Goal: Navigation & Orientation: Find specific page/section

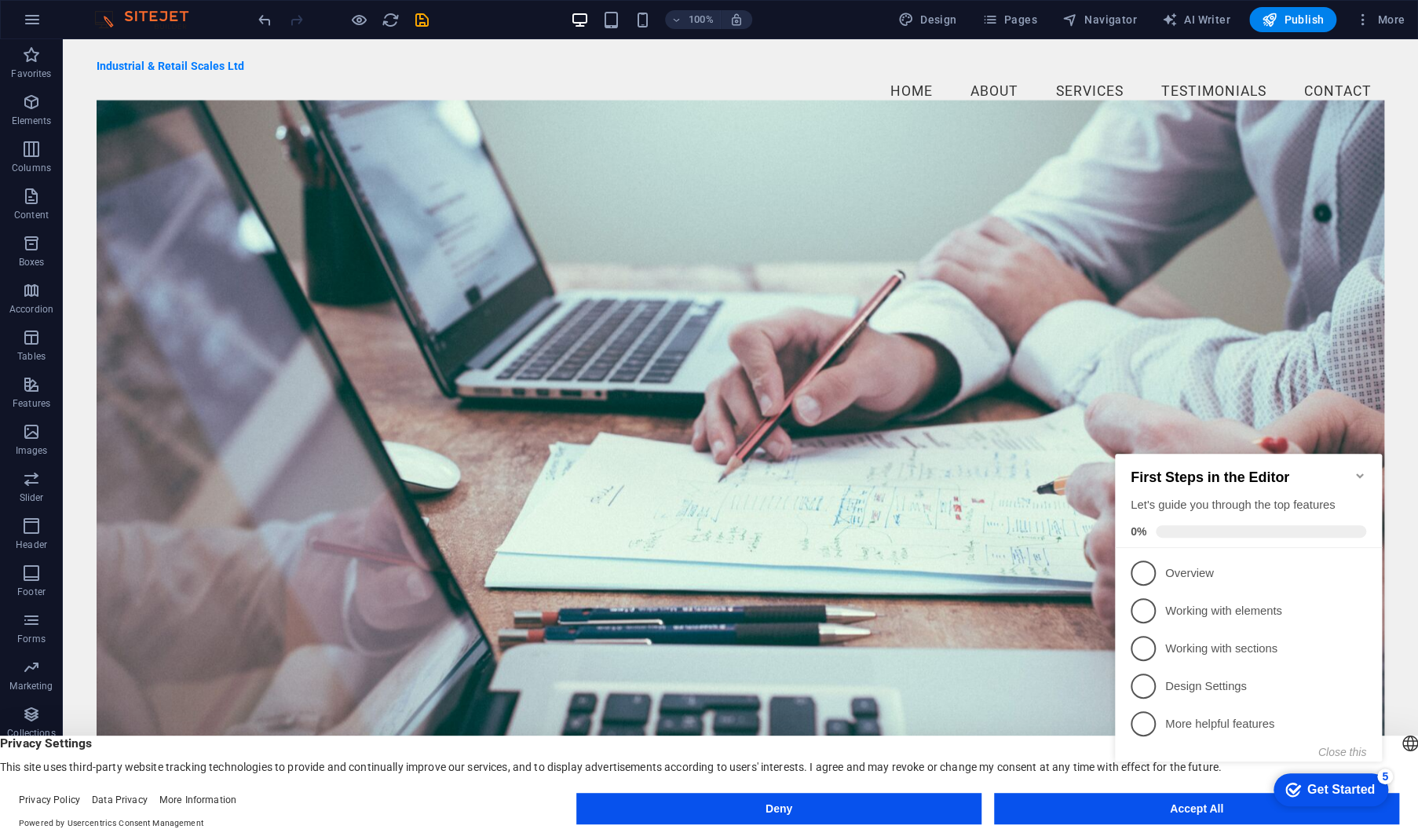
click div "checkmark Get Started 5 First Steps in the Editor Let's guide you through the t…"
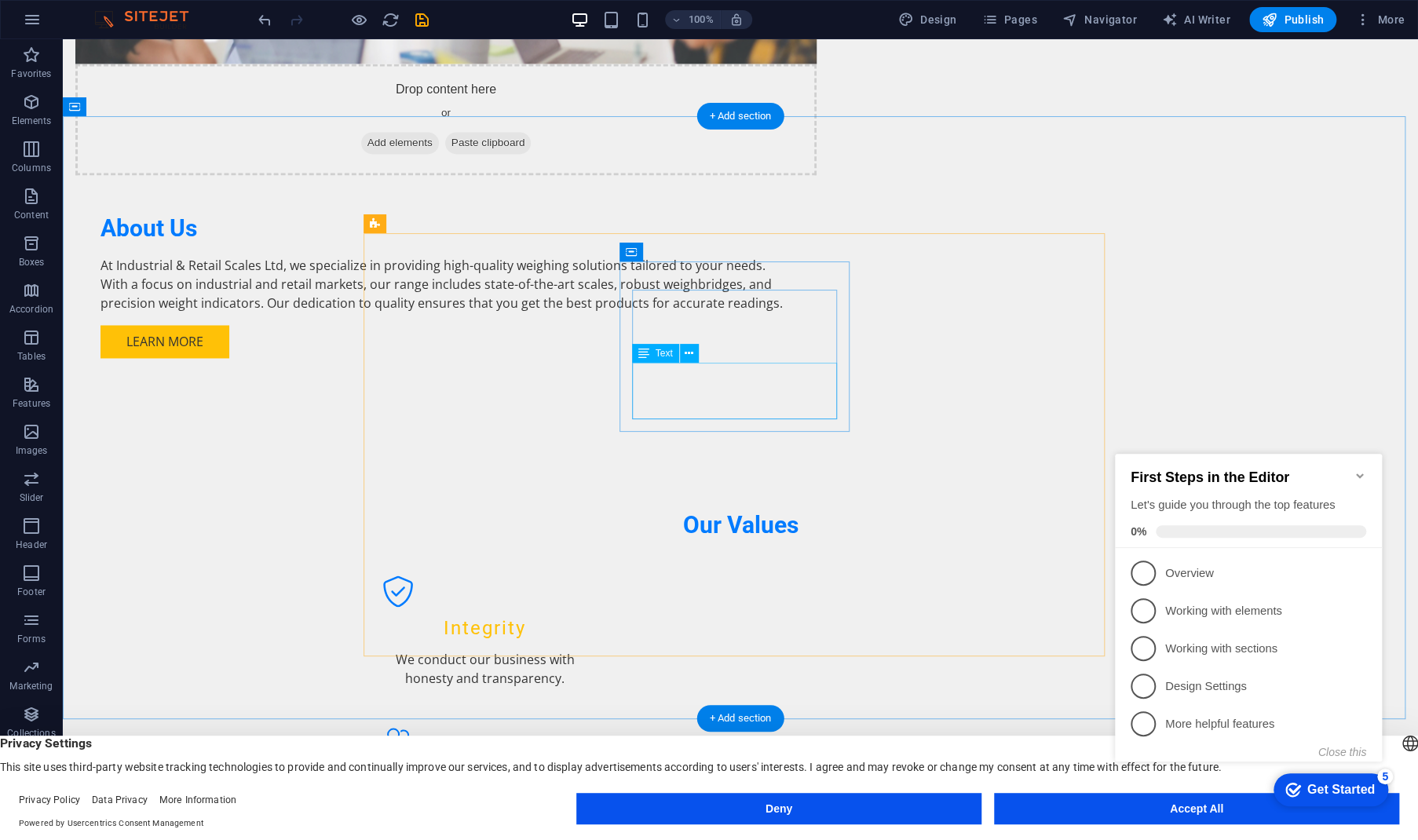
scroll to position [1437, 0]
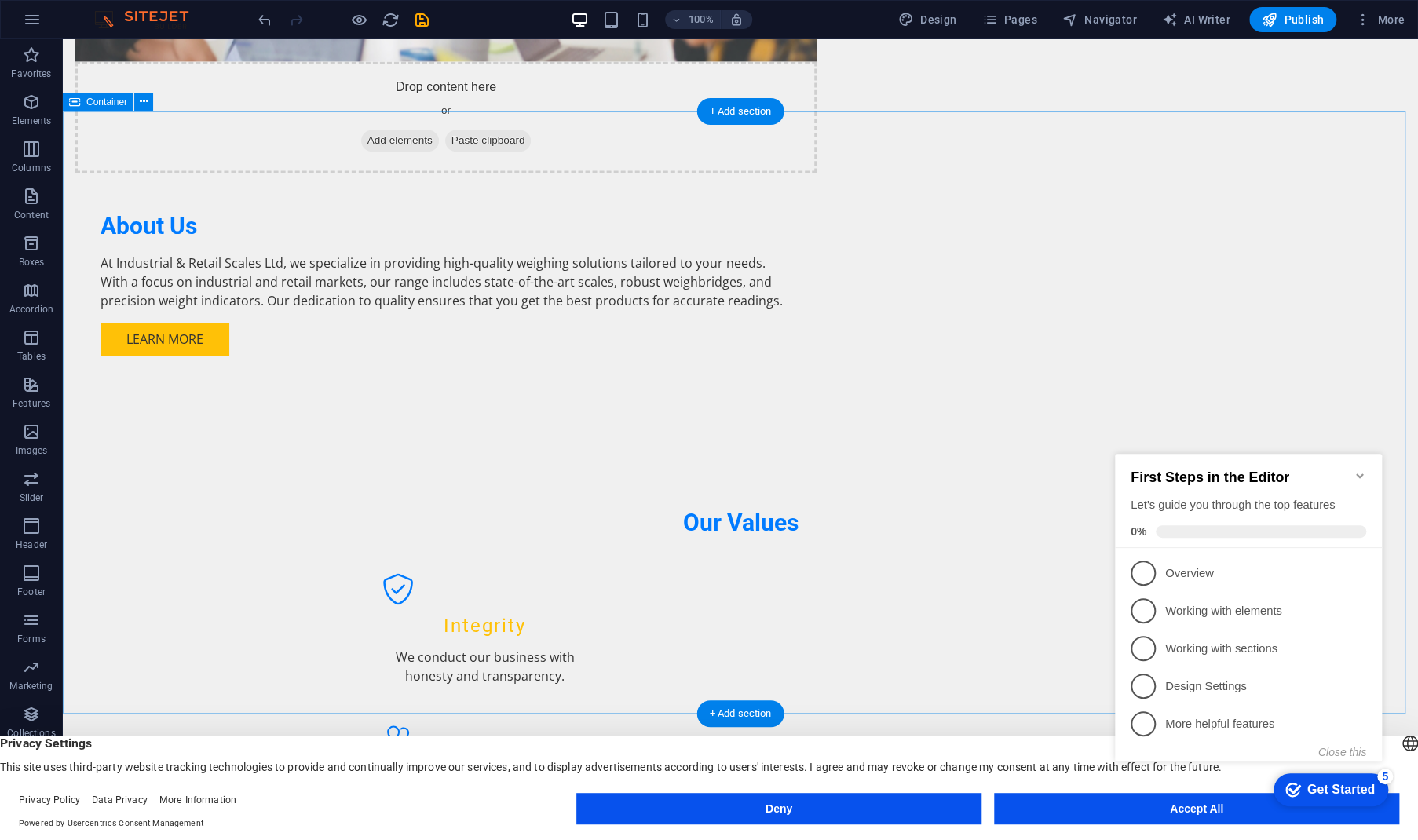
click at [1355, 470] on icon "Minimize checklist" at bounding box center [1360, 475] width 13 height 13
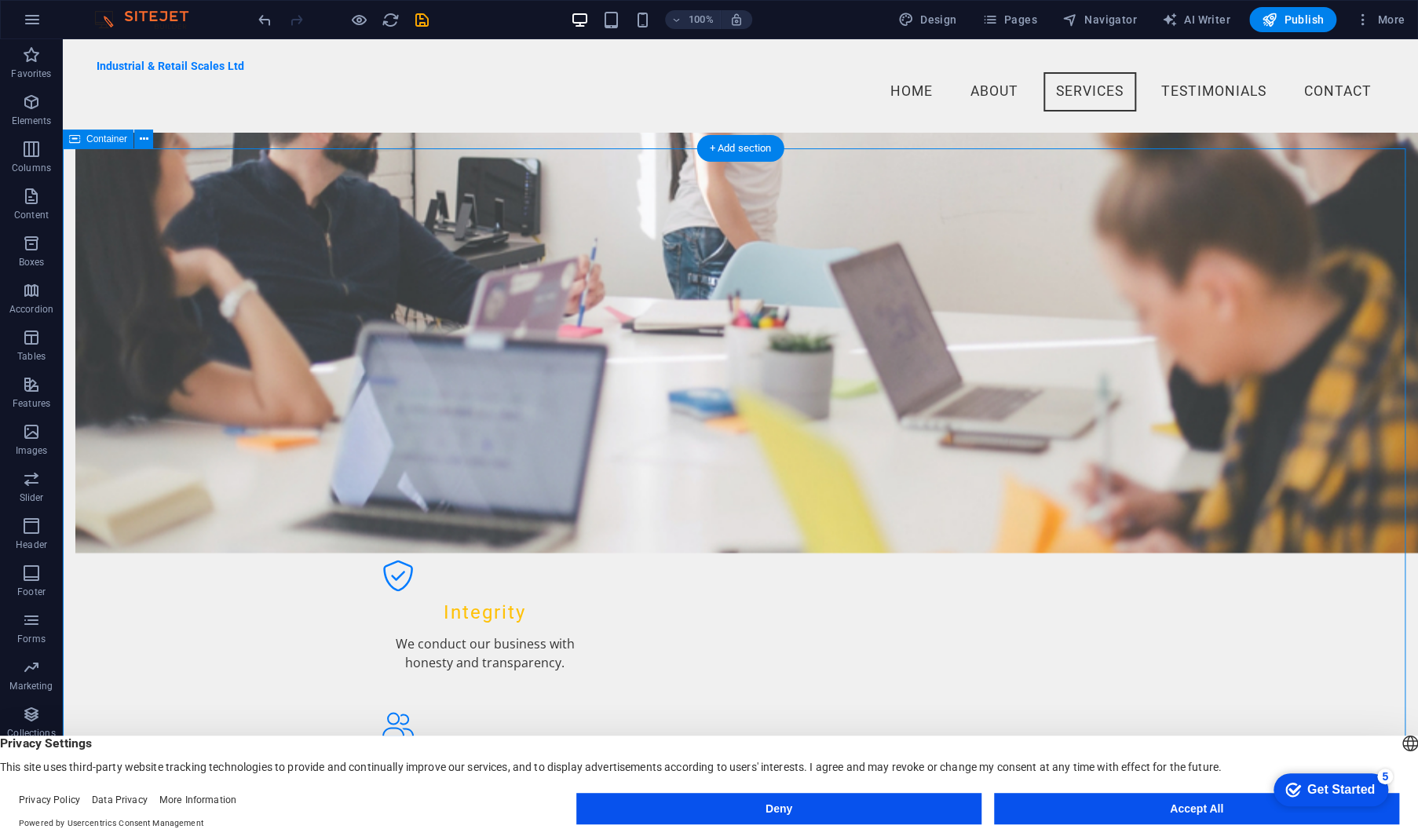
scroll to position [1292, 0]
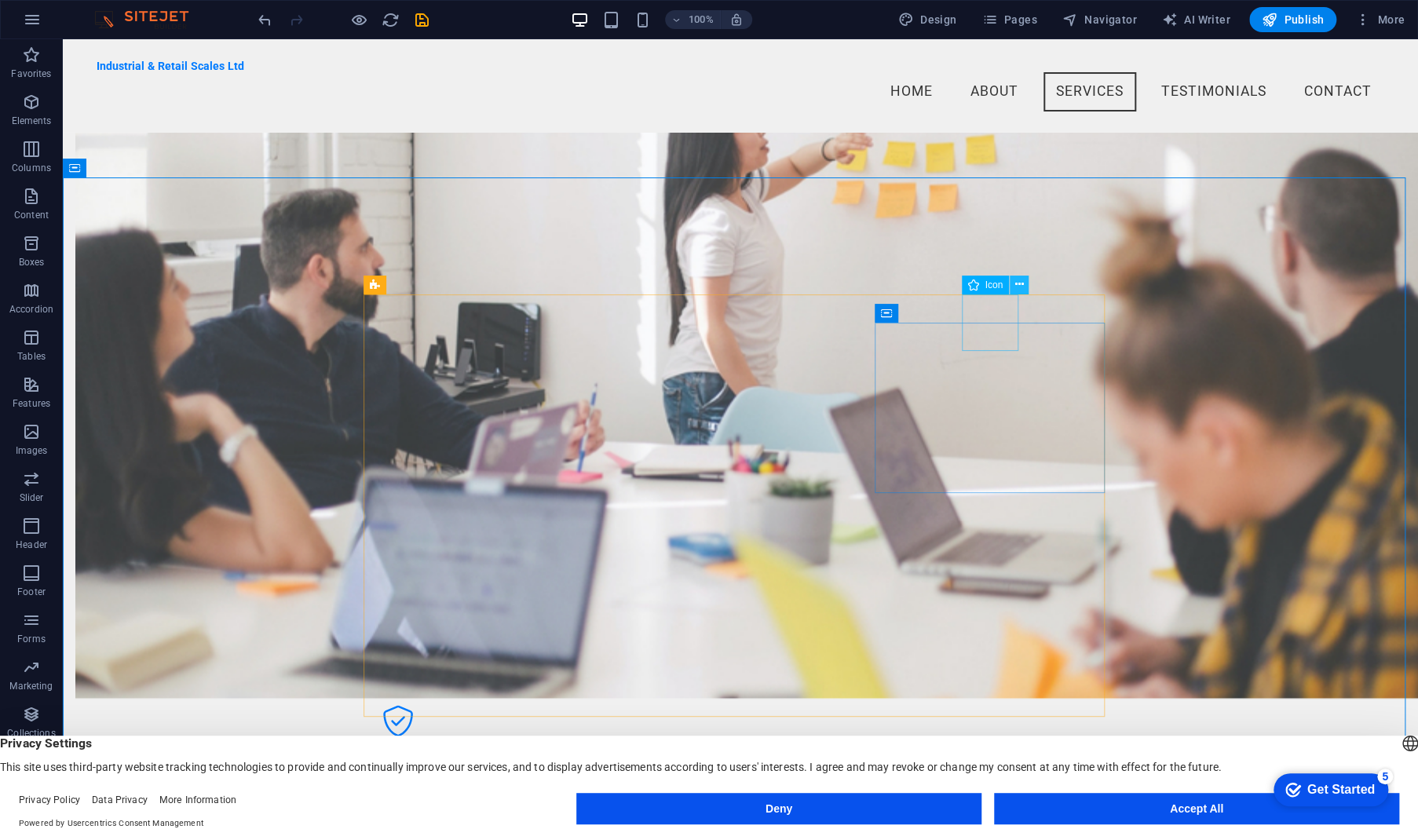
click at [1023, 287] on icon at bounding box center [1019, 284] width 9 height 17
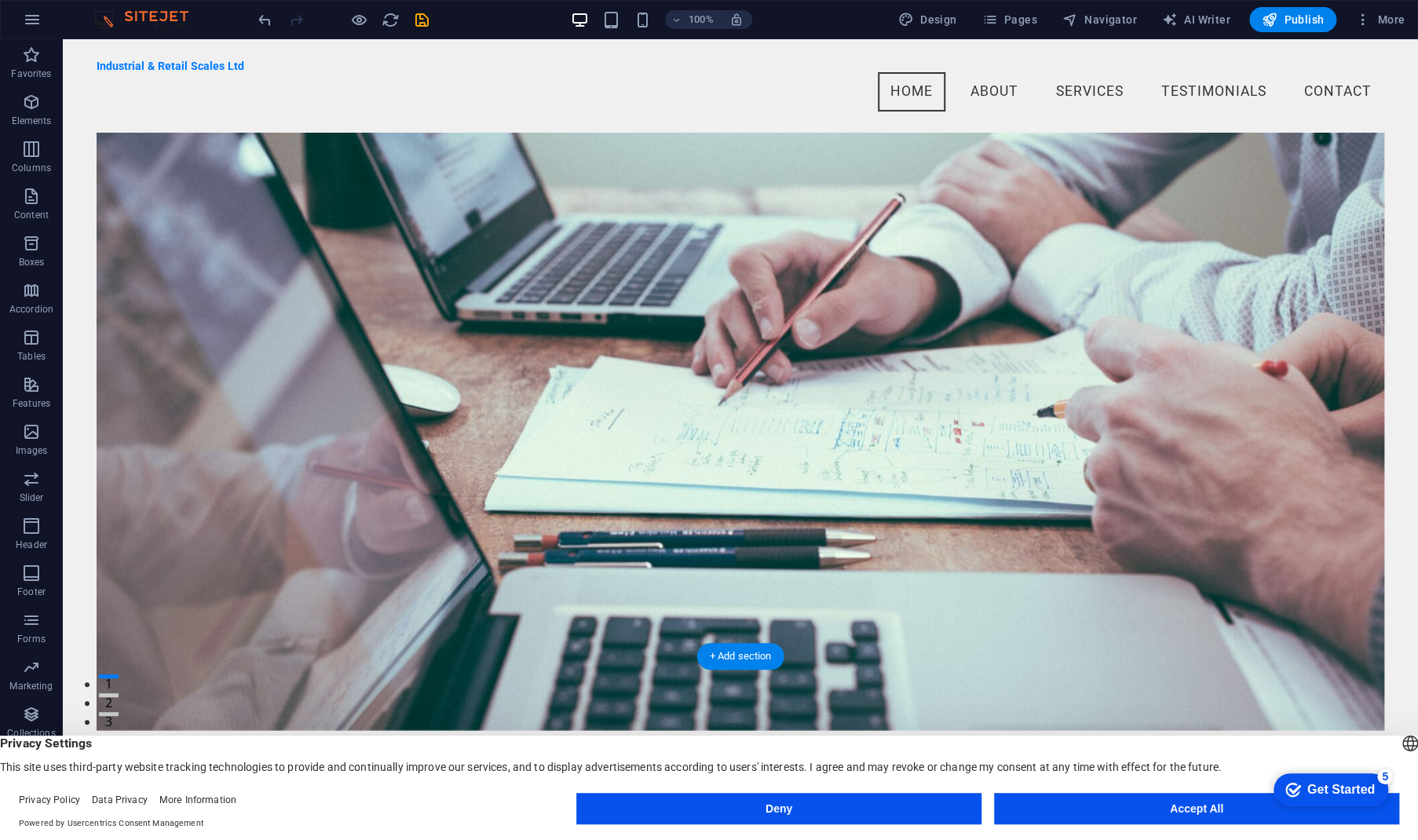
scroll to position [0, 0]
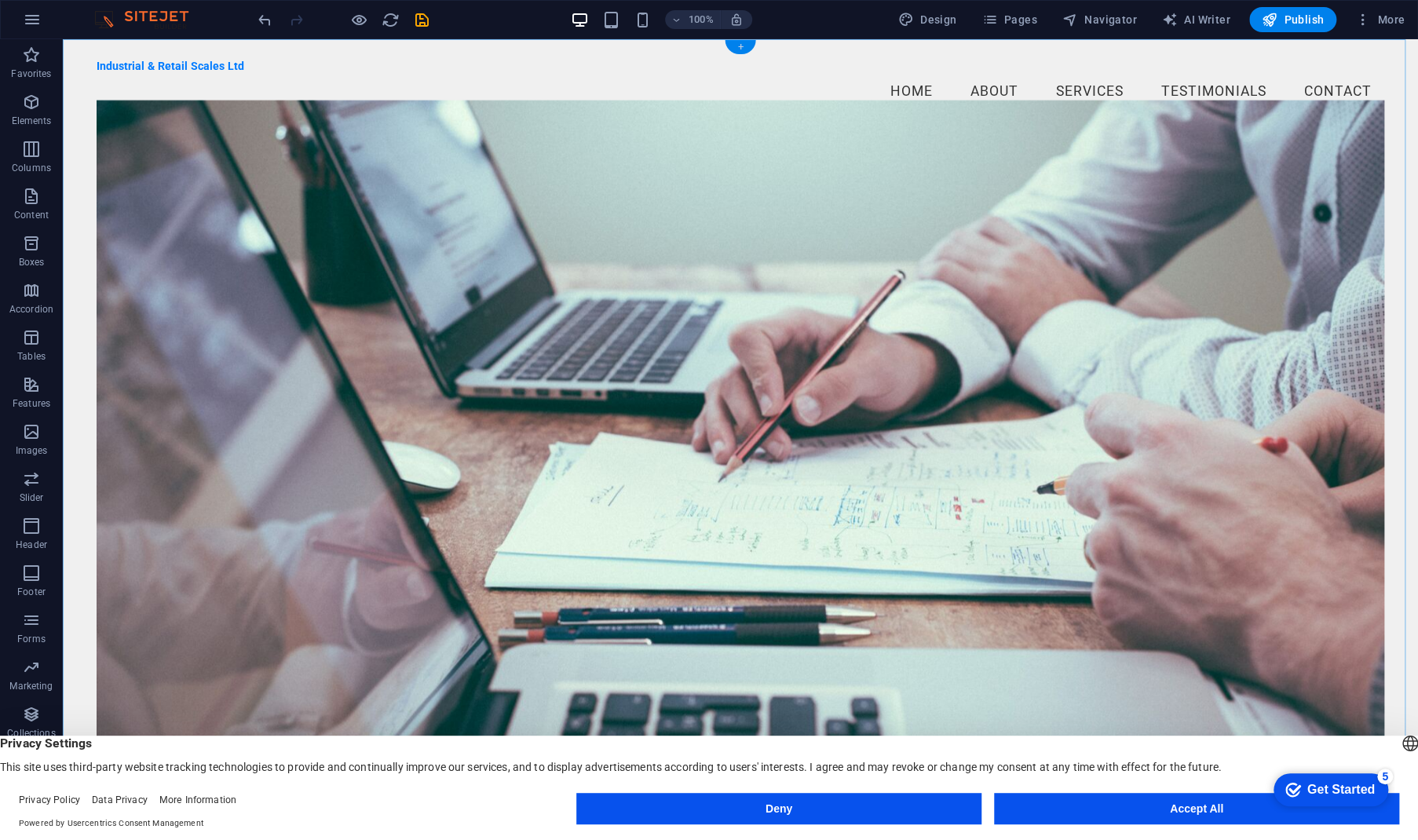
click at [741, 47] on div "+" at bounding box center [739, 47] width 30 height 15
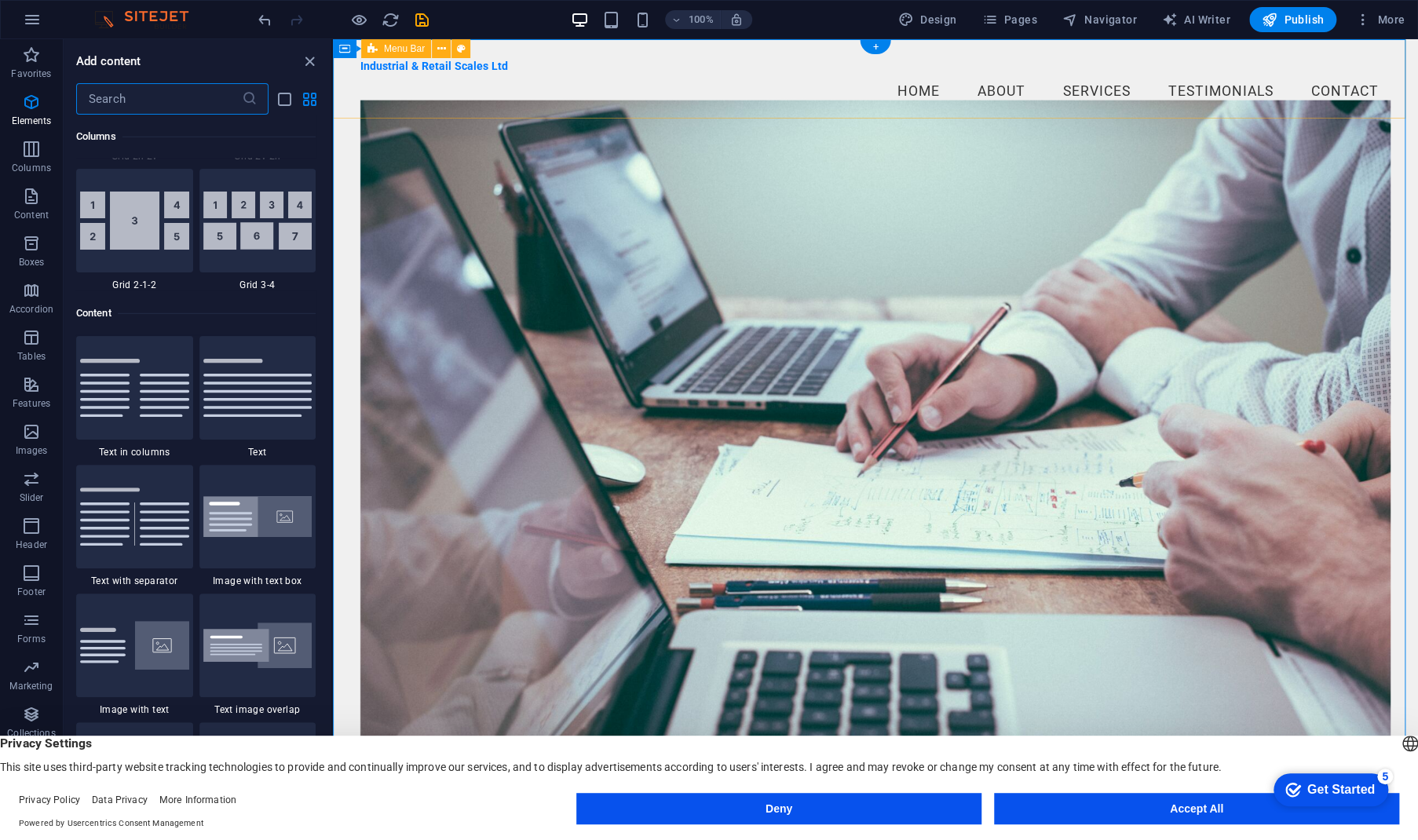
scroll to position [2746, 0]
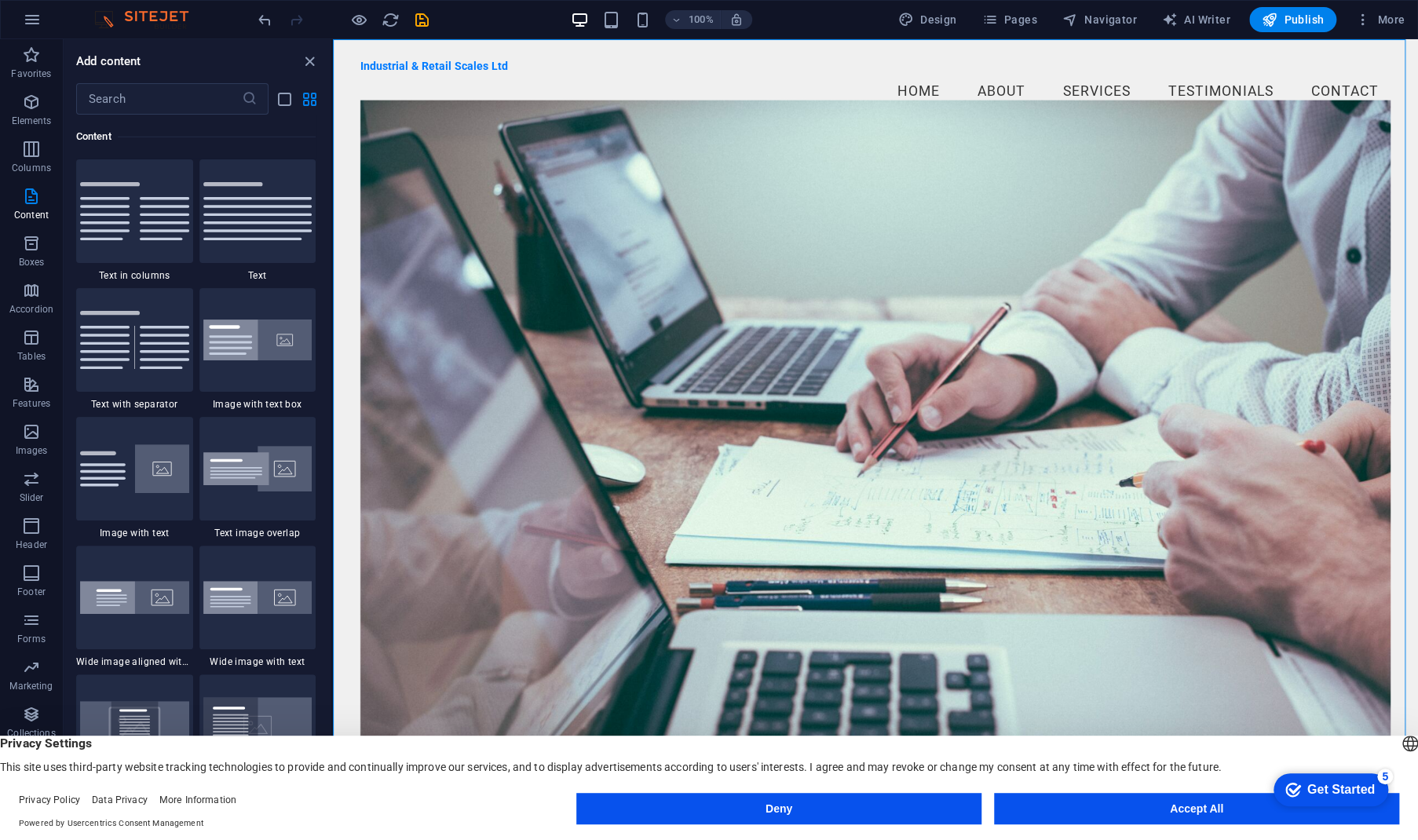
click at [104, 22] on img at bounding box center [149, 18] width 118 height 18
click at [1365, 22] on icon "button" at bounding box center [1363, 19] width 16 height 16
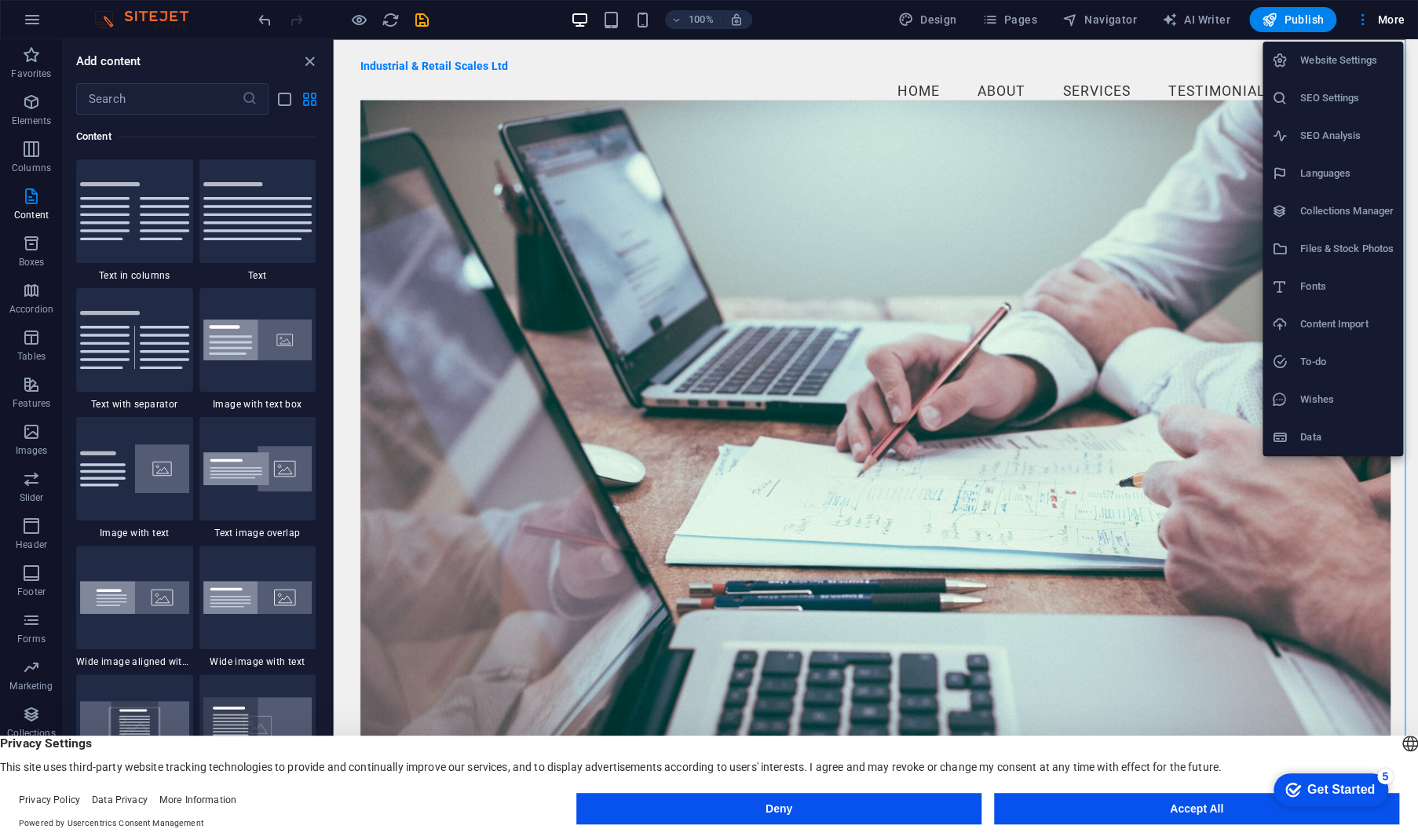
click at [1350, 54] on h6 "Website Settings" at bounding box center [1347, 59] width 93 height 18
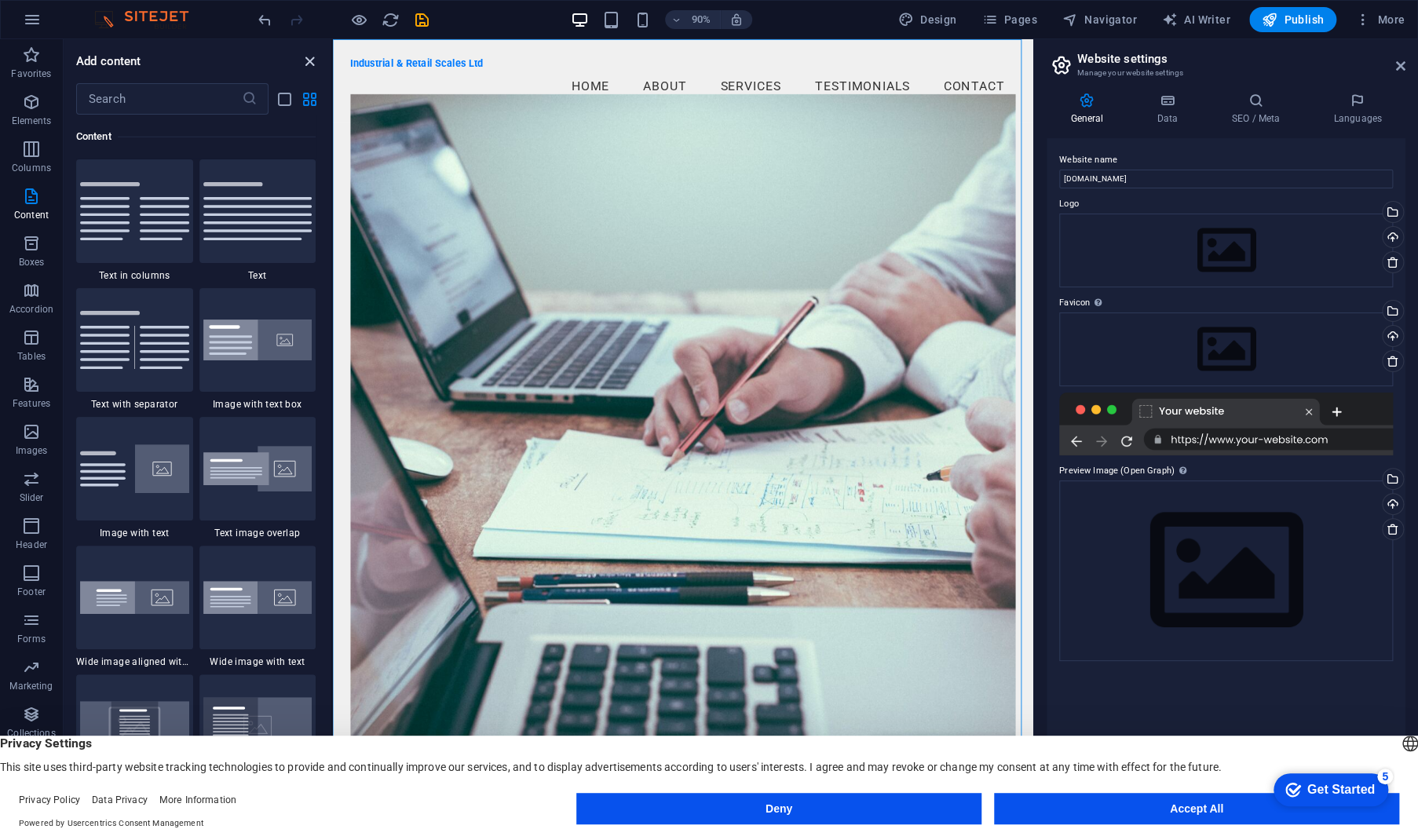
click at [311, 65] on icon "close panel" at bounding box center [309, 61] width 18 height 18
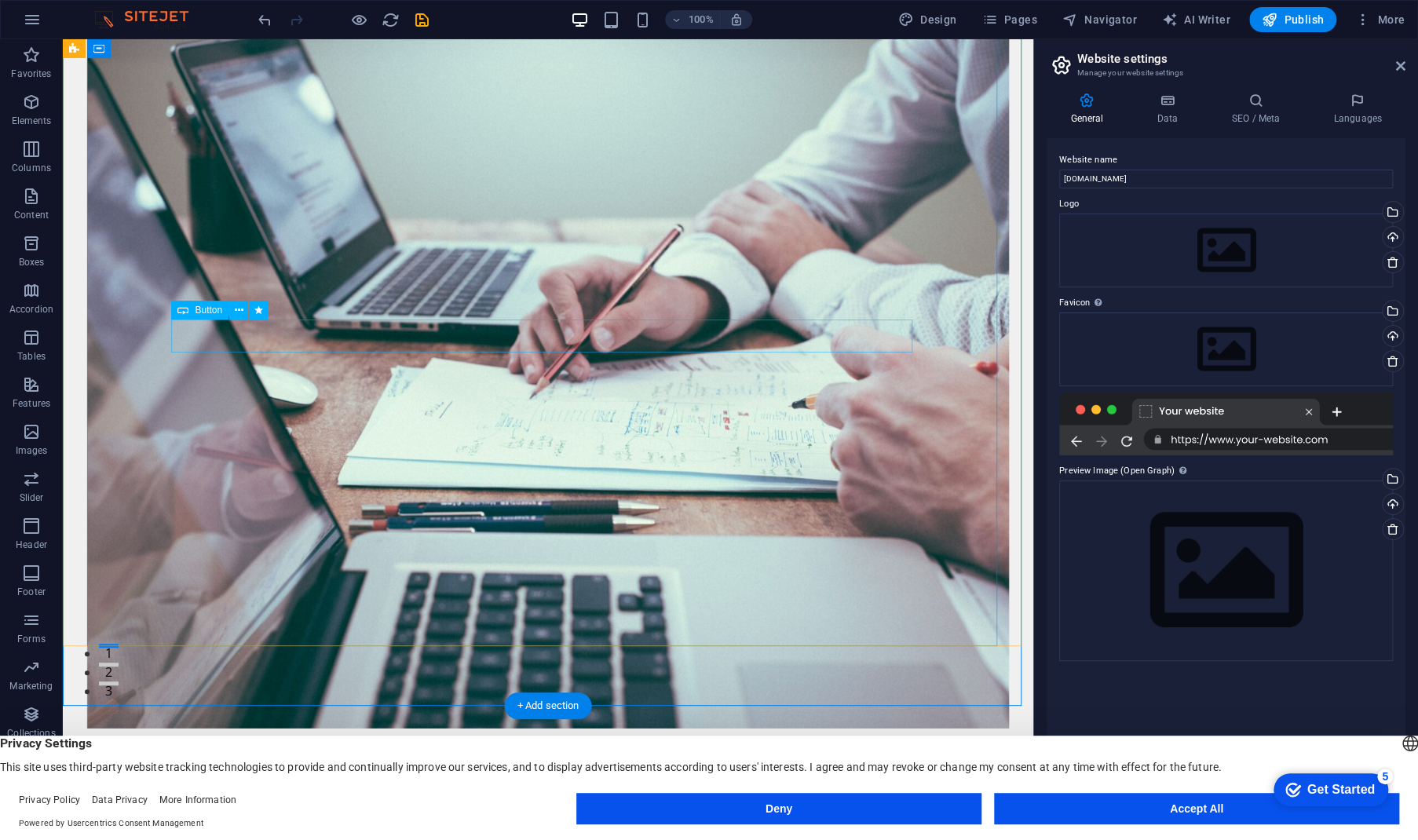
scroll to position [132, 0]
click at [1400, 65] on icon at bounding box center [1400, 65] width 10 height 13
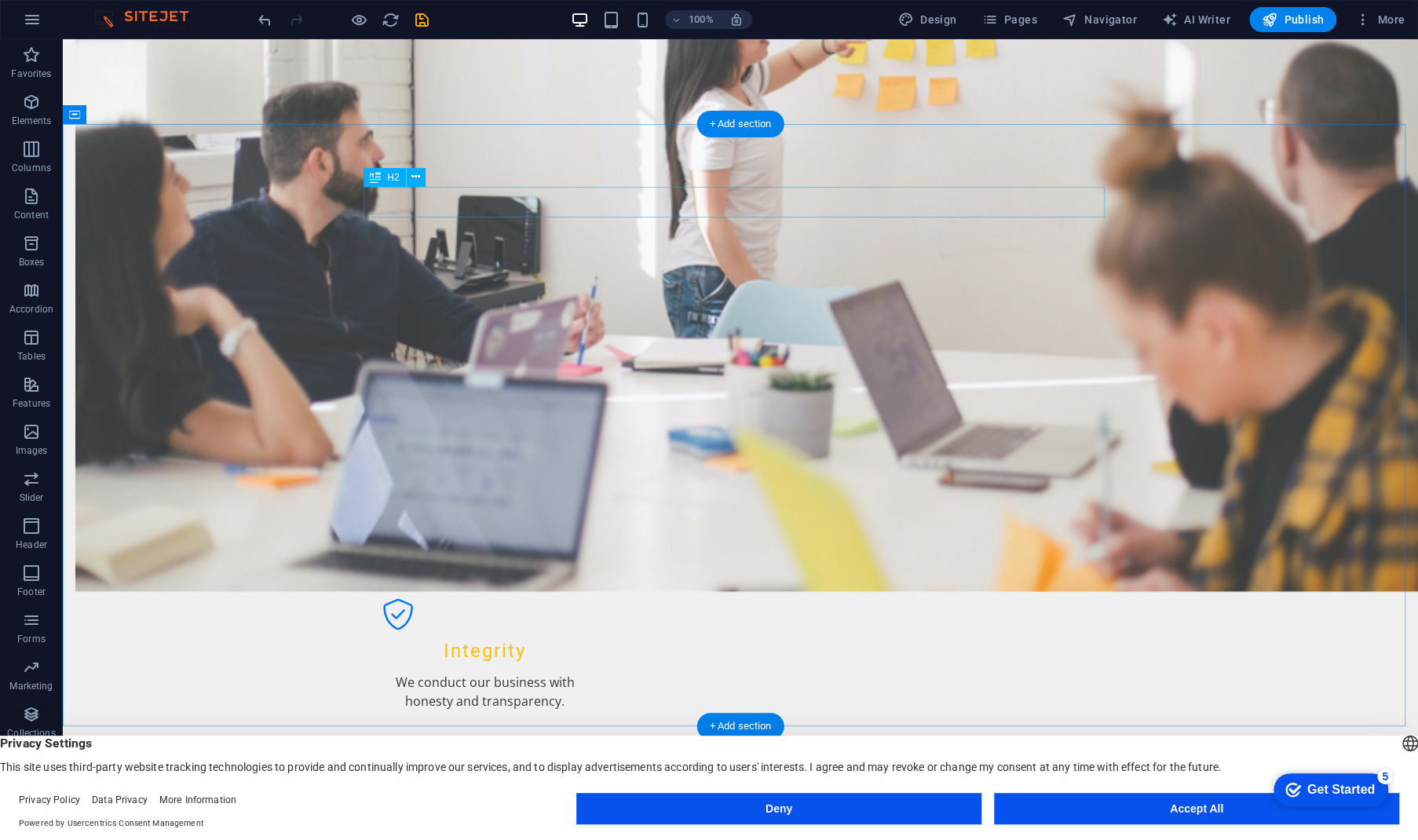
scroll to position [1425, 0]
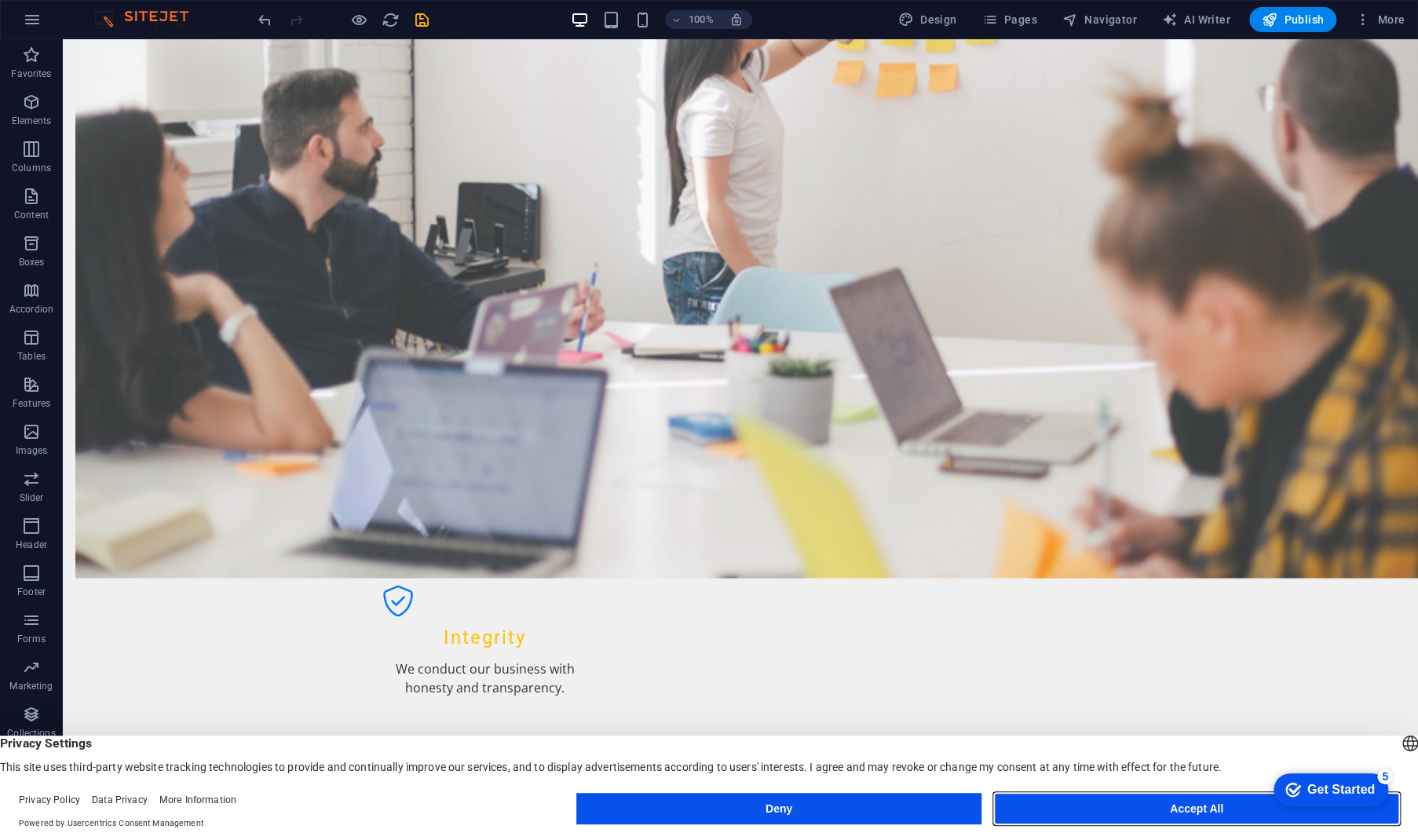
click at [1204, 813] on button "Accept All" at bounding box center [1196, 808] width 405 height 31
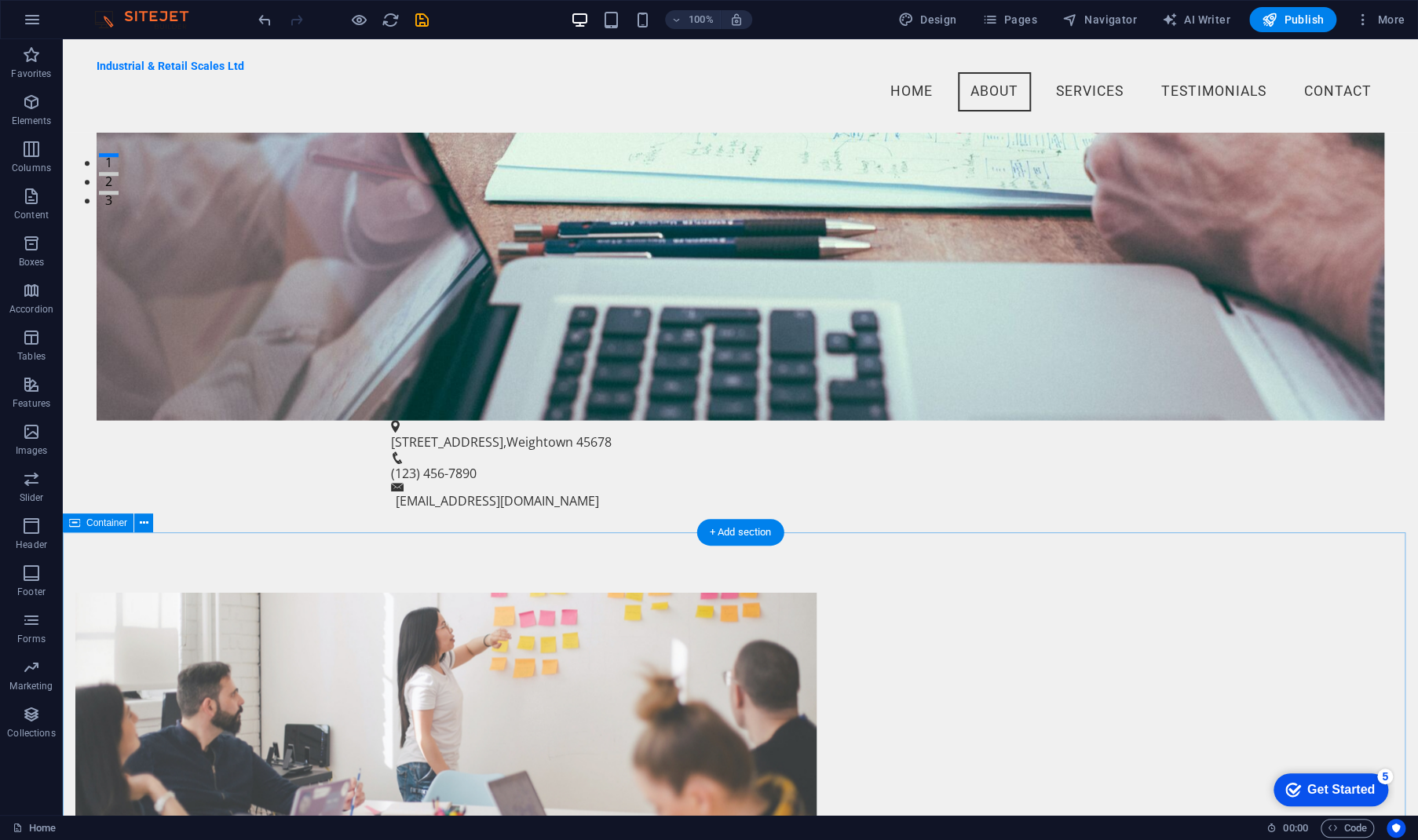
scroll to position [620, 0]
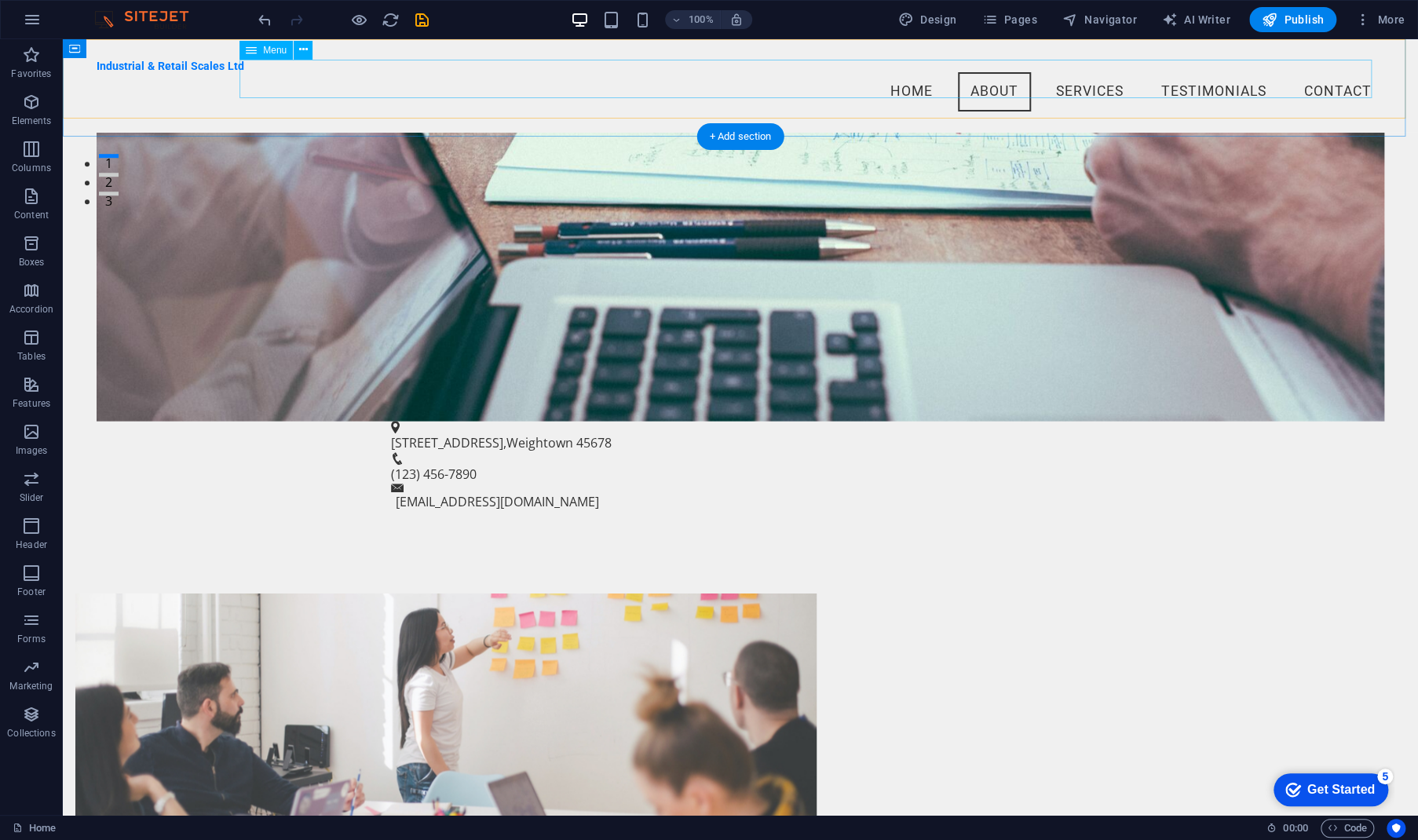
click at [1186, 83] on nav "Home About Services Testimonials Contact" at bounding box center [740, 91] width 1288 height 39
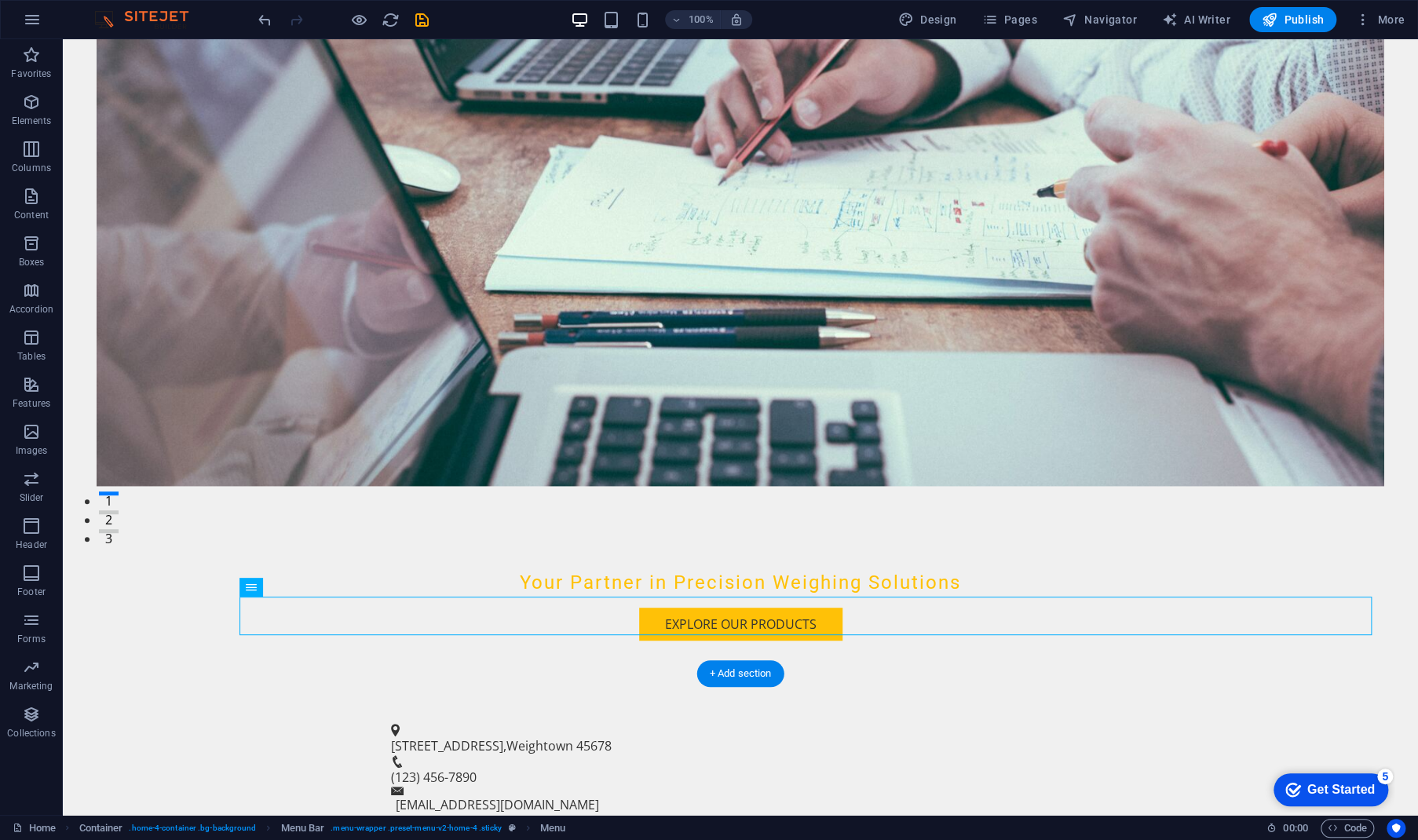
scroll to position [0, 0]
